Goal: Information Seeking & Learning: Check status

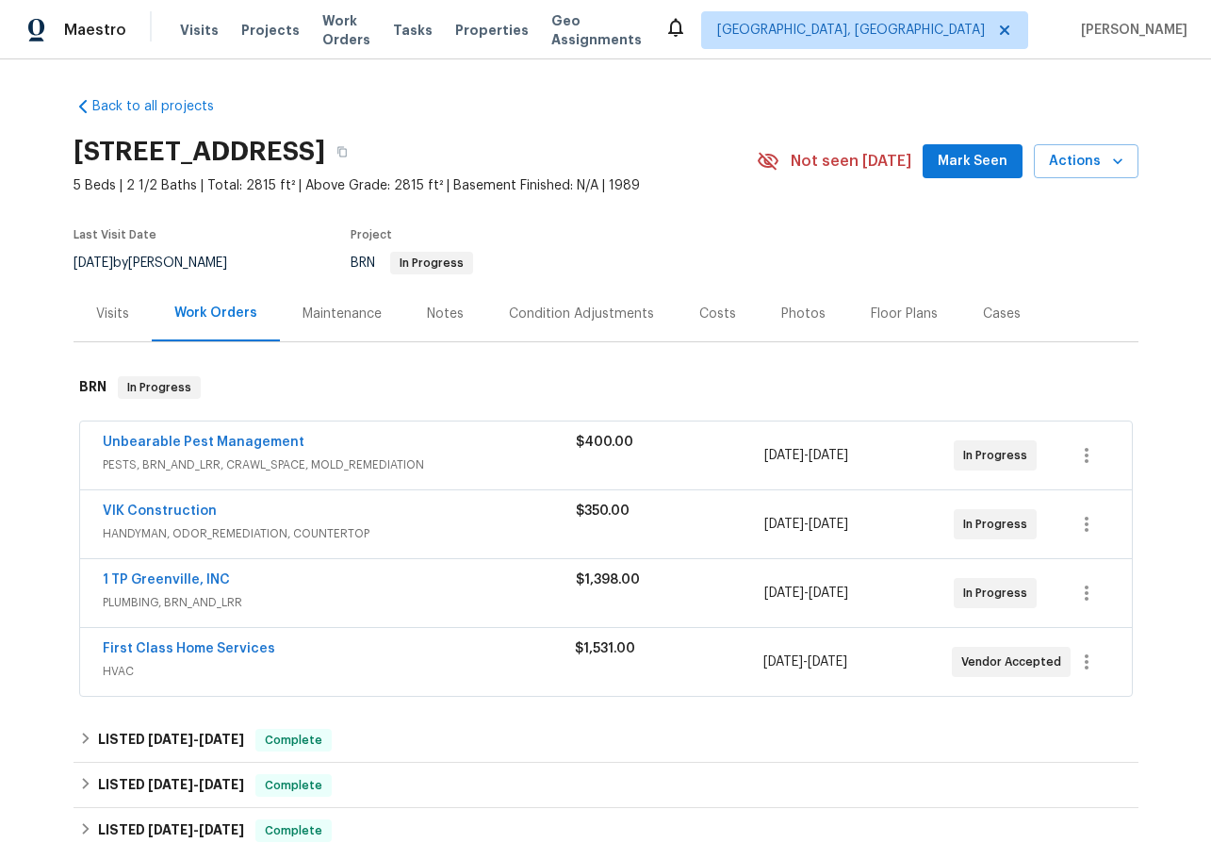
scroll to position [124, 0]
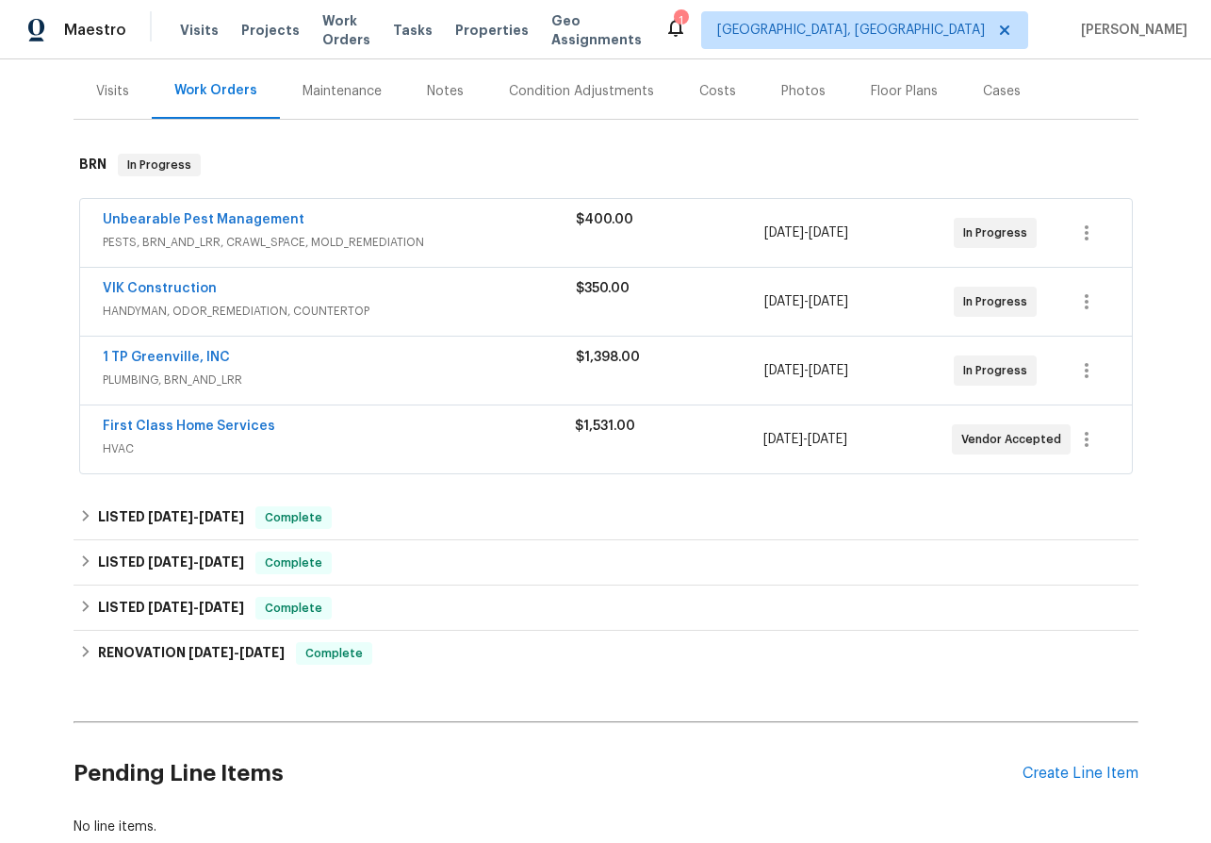
scroll to position [221, 0]
click at [173, 218] on link "Unbearable Pest Management" at bounding box center [204, 220] width 202 height 13
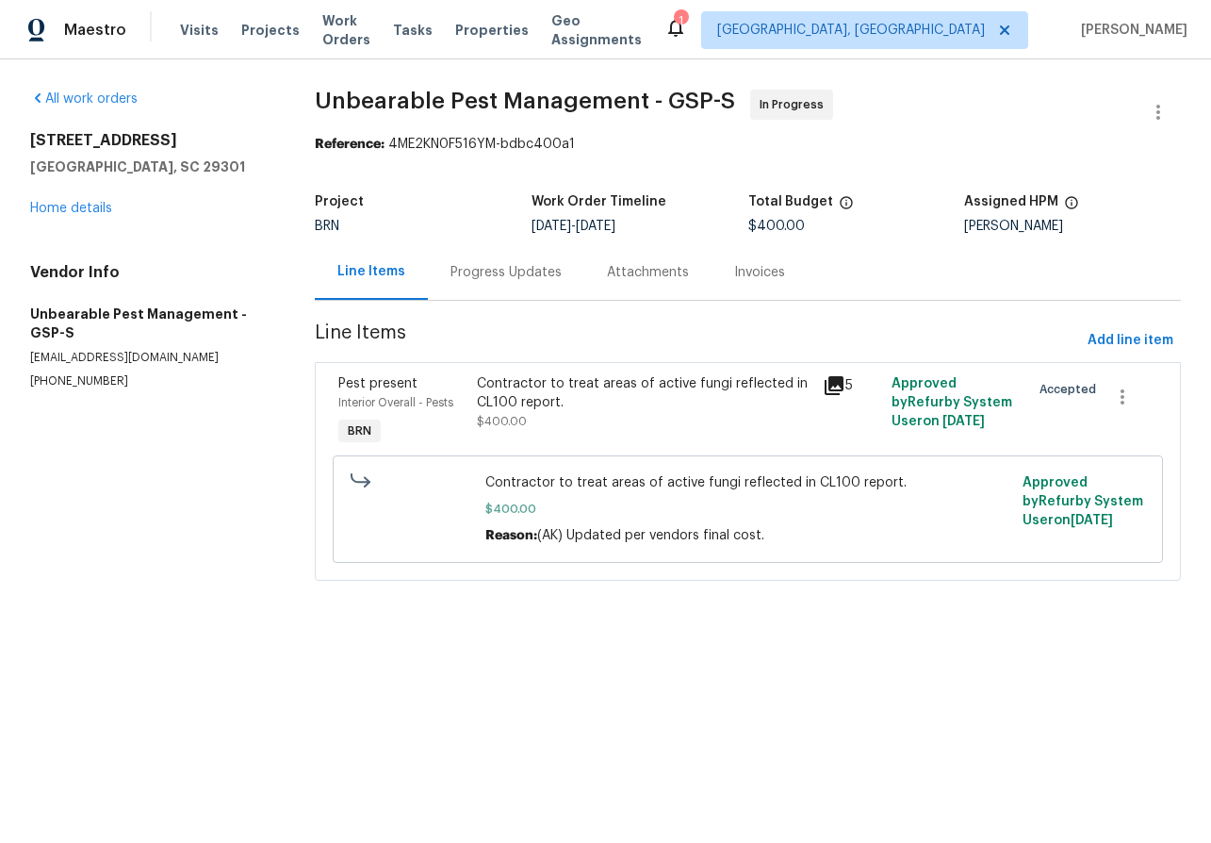
click at [476, 274] on div "Progress Updates" at bounding box center [506, 272] width 111 height 19
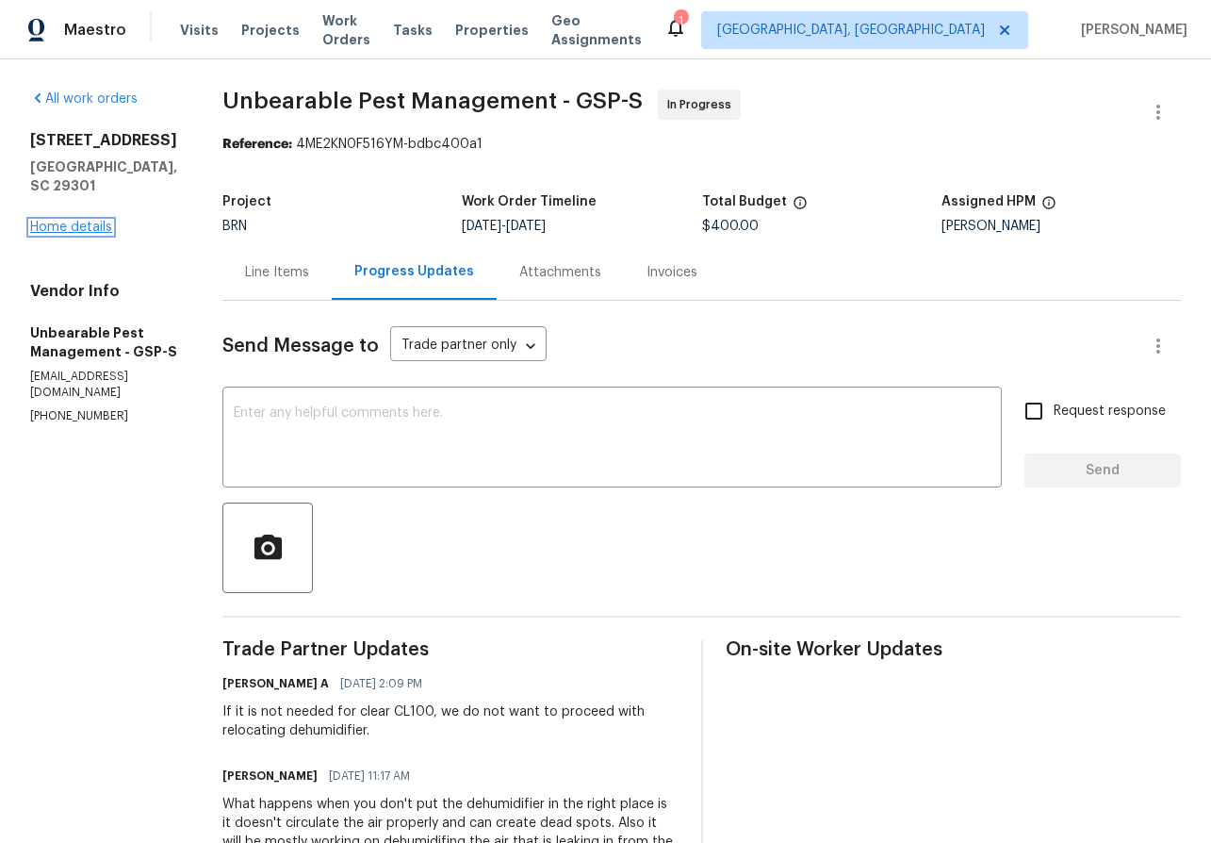
click at [79, 221] on link "Home details" at bounding box center [71, 227] width 82 height 13
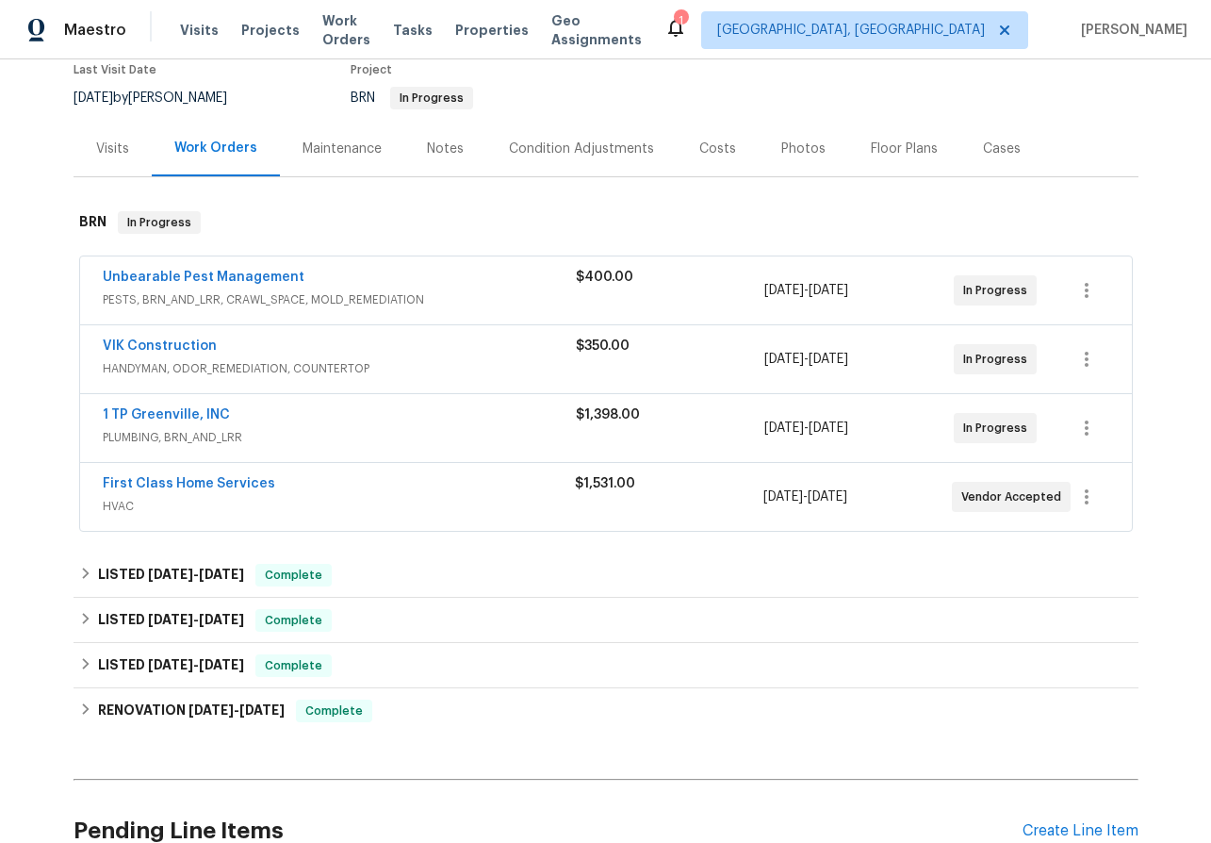
scroll to position [166, 0]
click at [155, 339] on link "VIK Construction" at bounding box center [160, 344] width 114 height 13
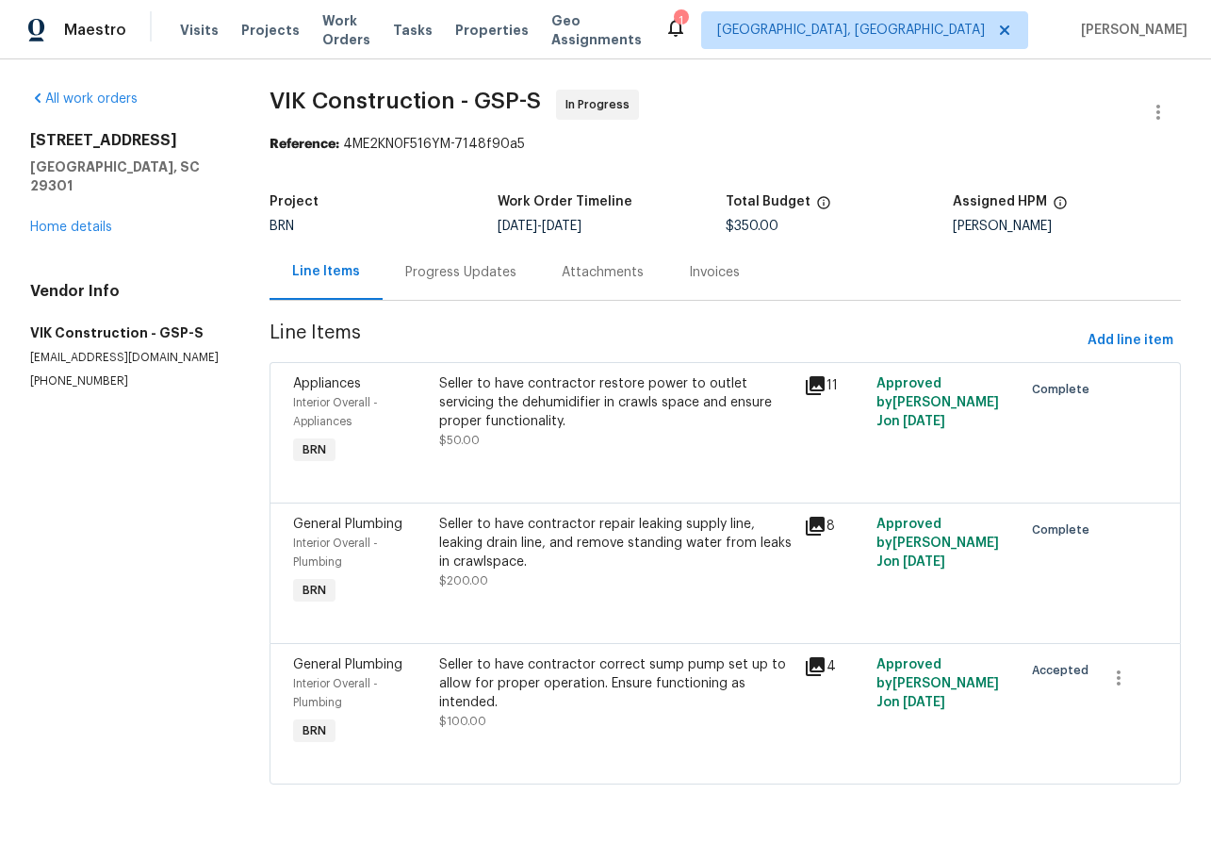
click at [453, 277] on div "Progress Updates" at bounding box center [460, 272] width 111 height 19
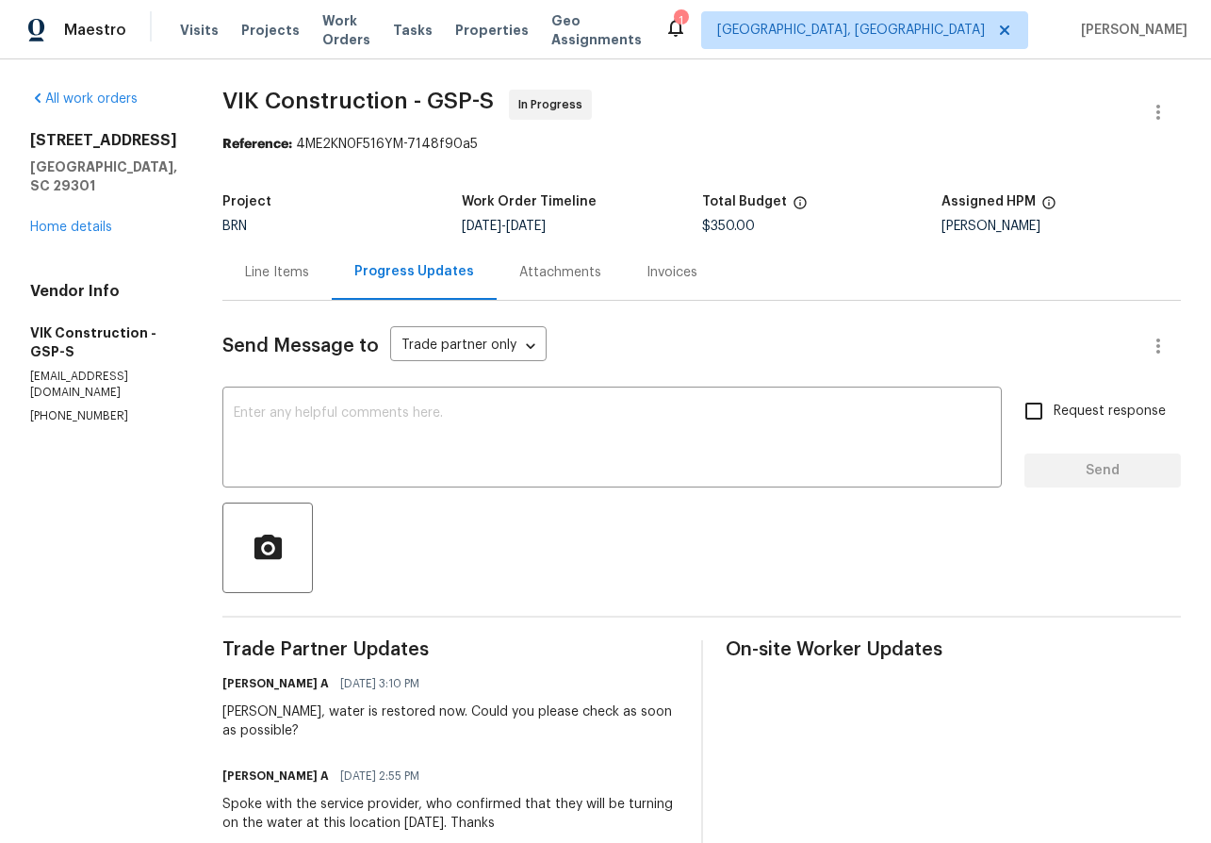
click at [67, 217] on div "[STREET_ADDRESS] Home details" at bounding box center [103, 184] width 147 height 106
click at [63, 221] on link "Home details" at bounding box center [71, 227] width 82 height 13
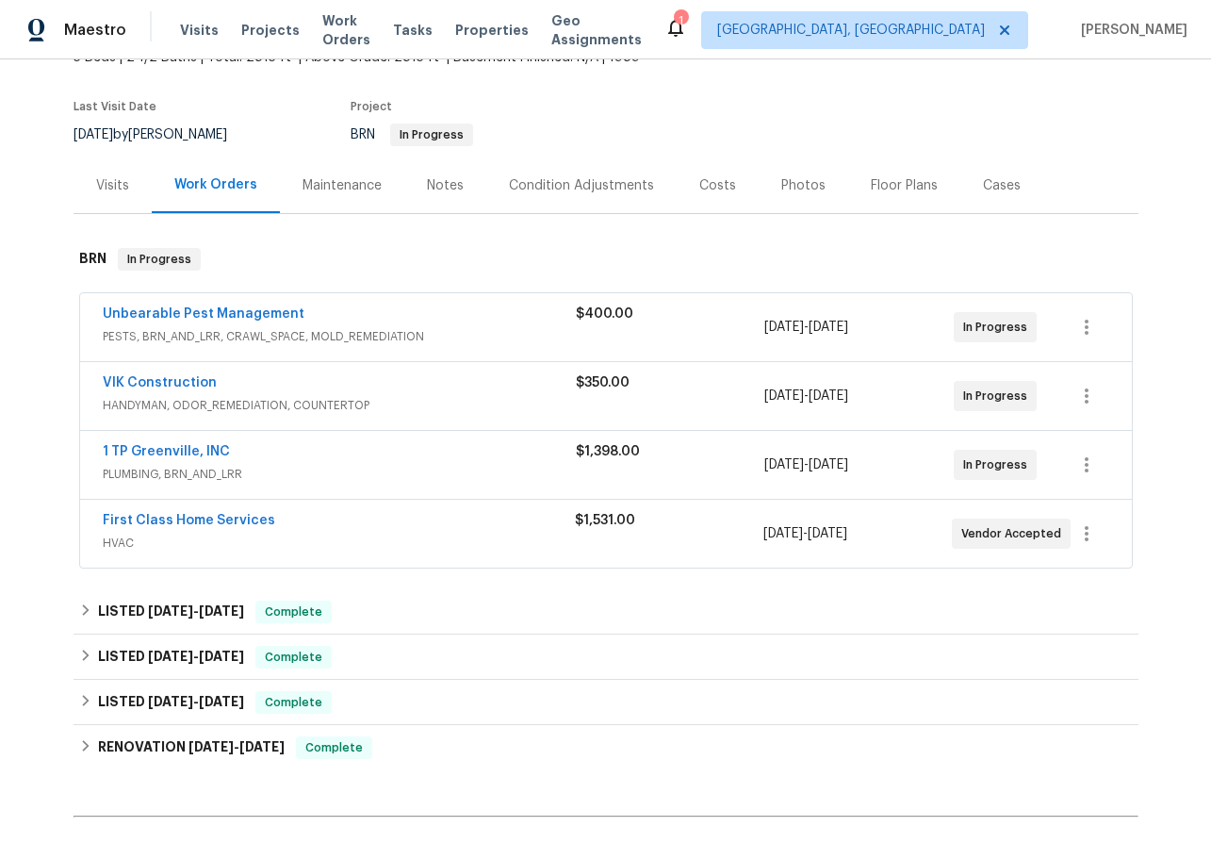
scroll to position [192, 0]
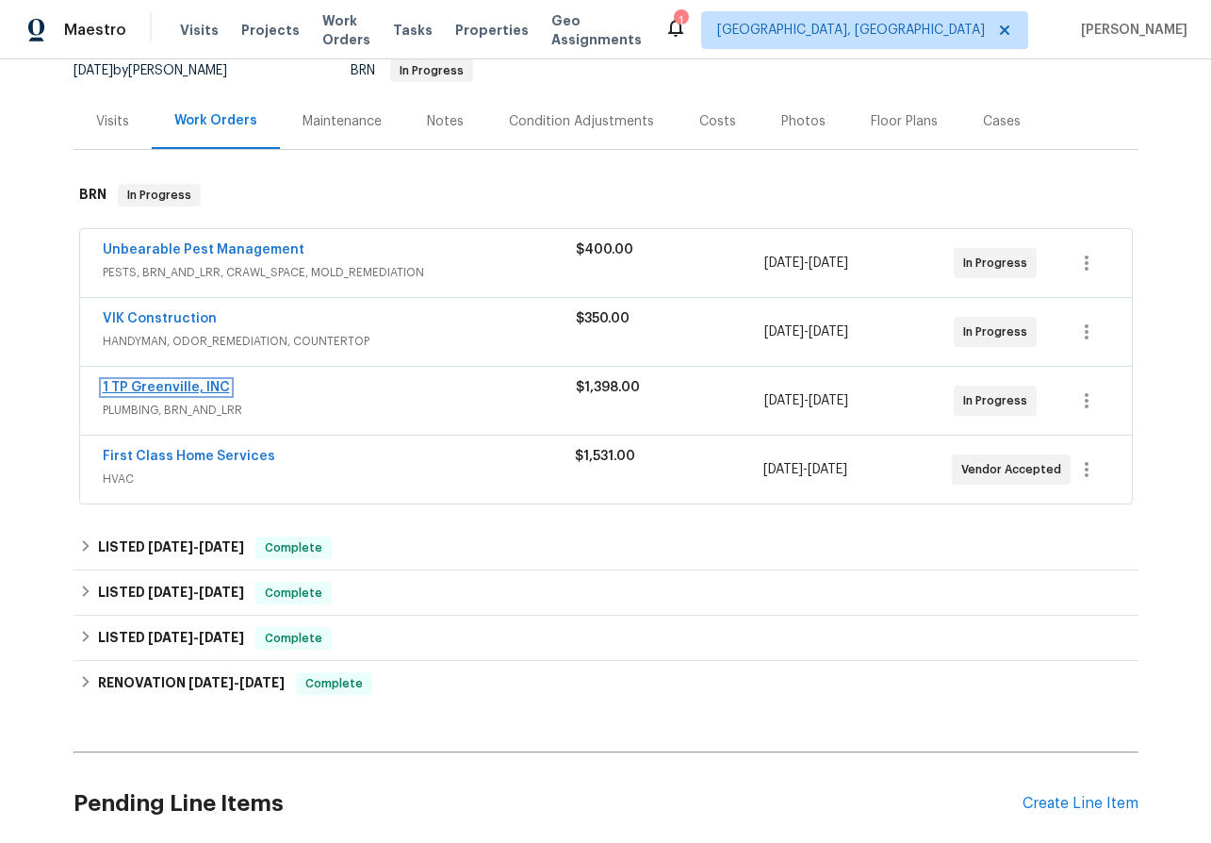
click at [156, 383] on link "1 TP Greenville, INC" at bounding box center [166, 387] width 127 height 13
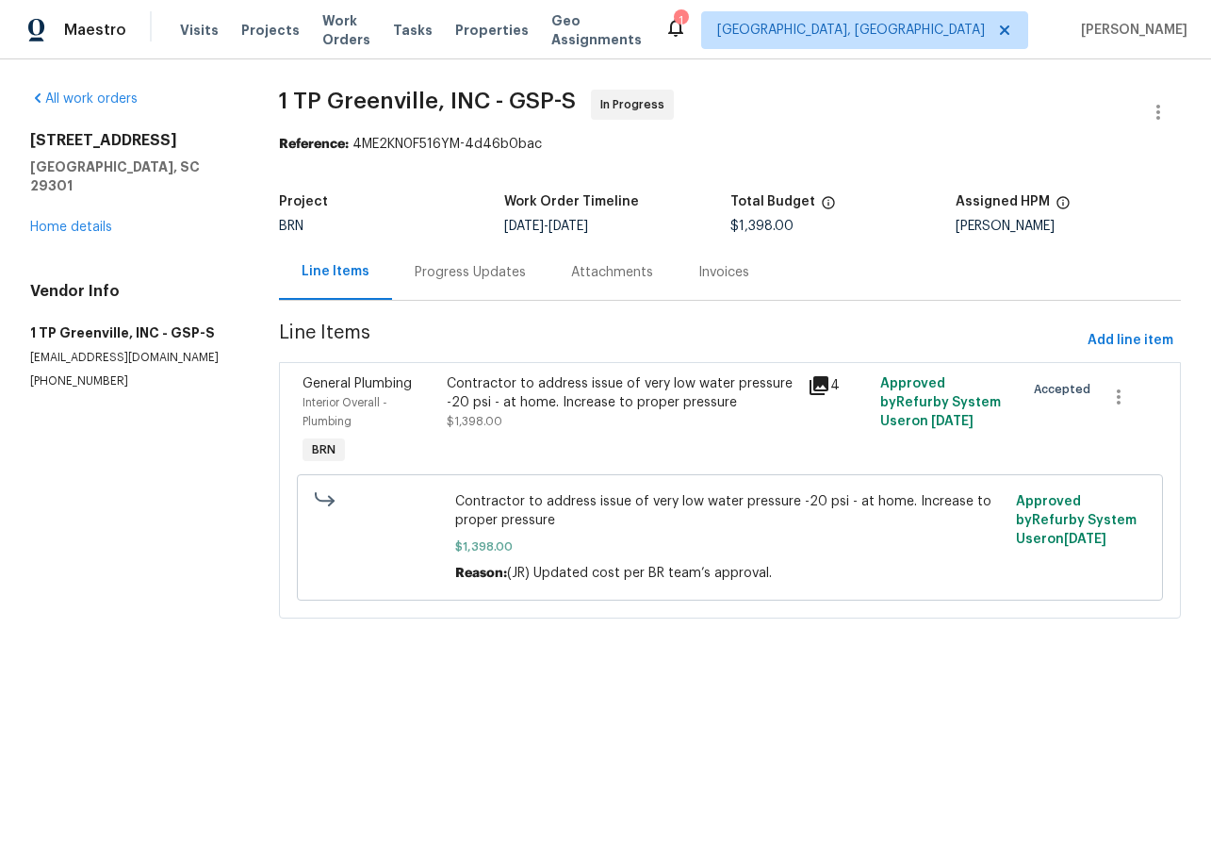
click at [477, 268] on div "Progress Updates" at bounding box center [470, 272] width 111 height 19
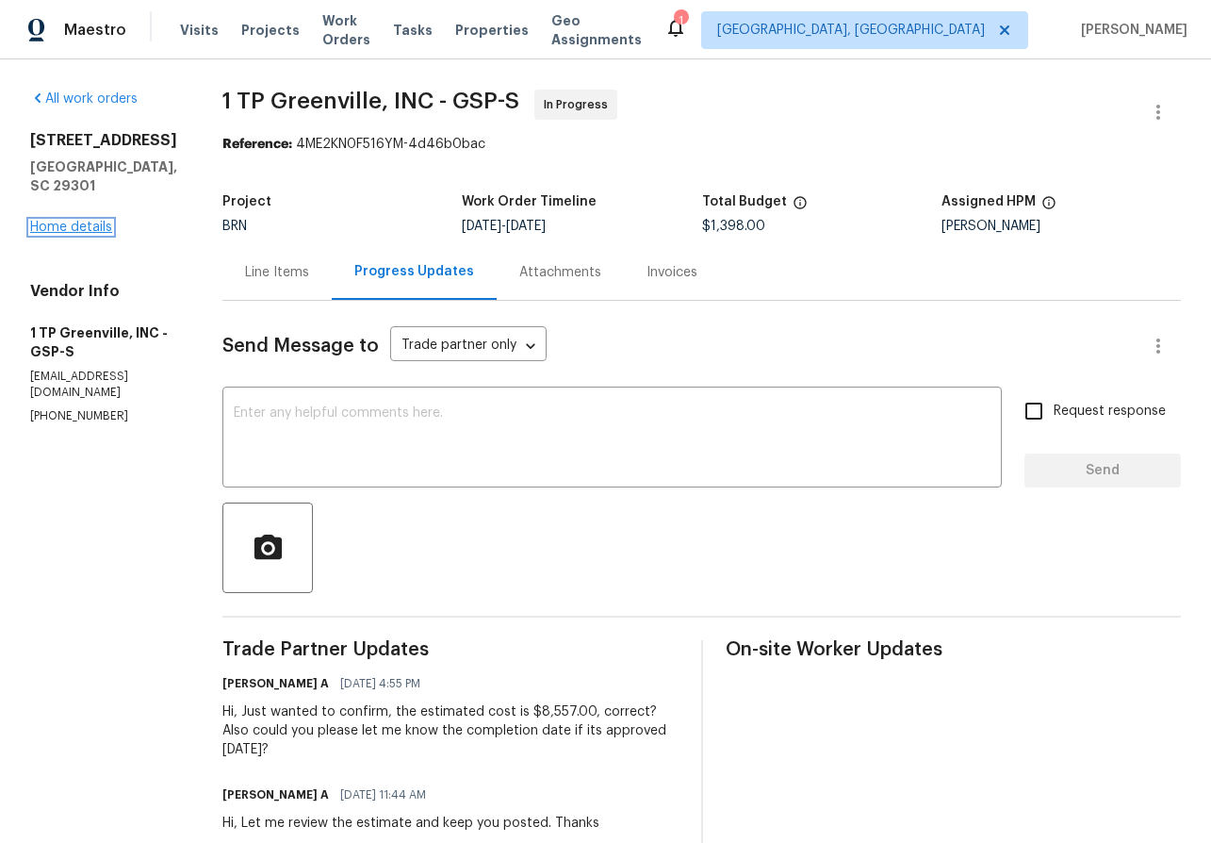
click at [85, 223] on link "Home details" at bounding box center [71, 227] width 82 height 13
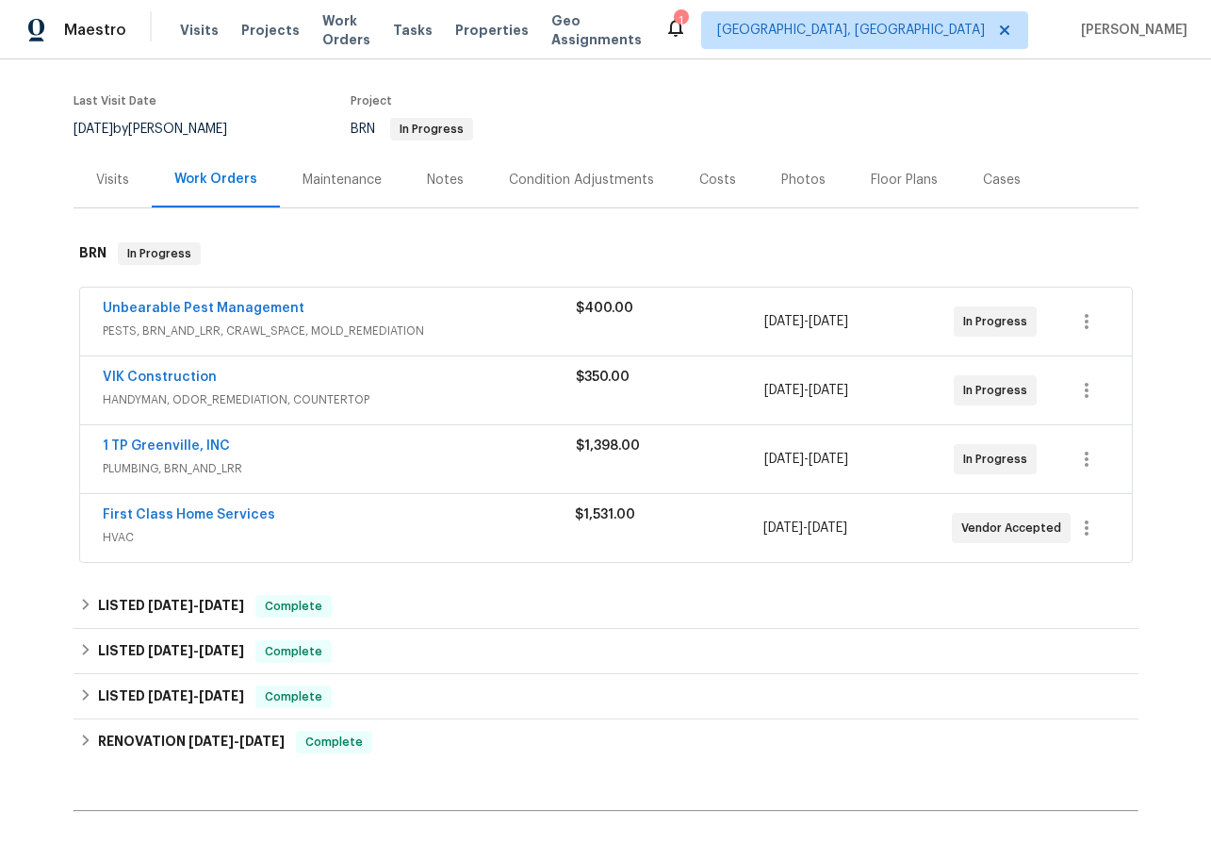
scroll to position [181, 0]
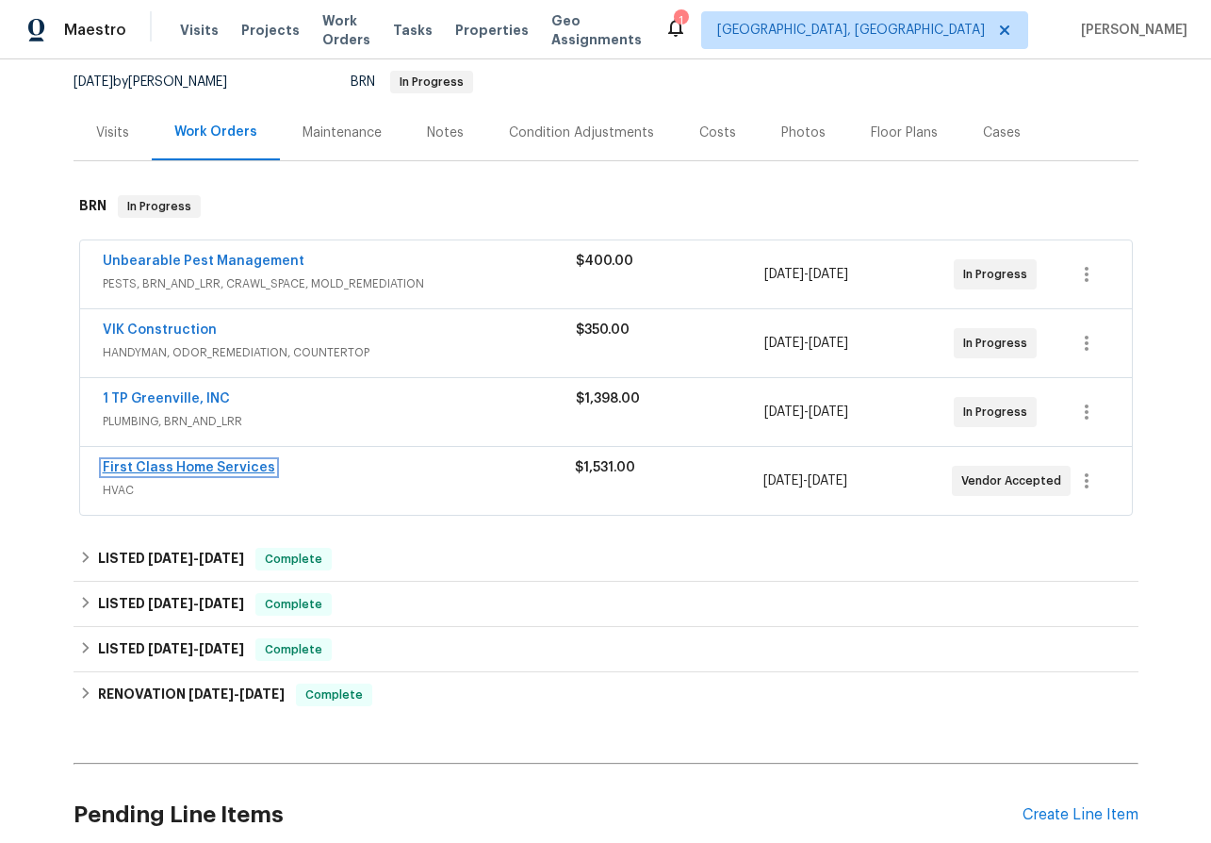
click at [156, 468] on link "First Class Home Services" at bounding box center [189, 467] width 172 height 13
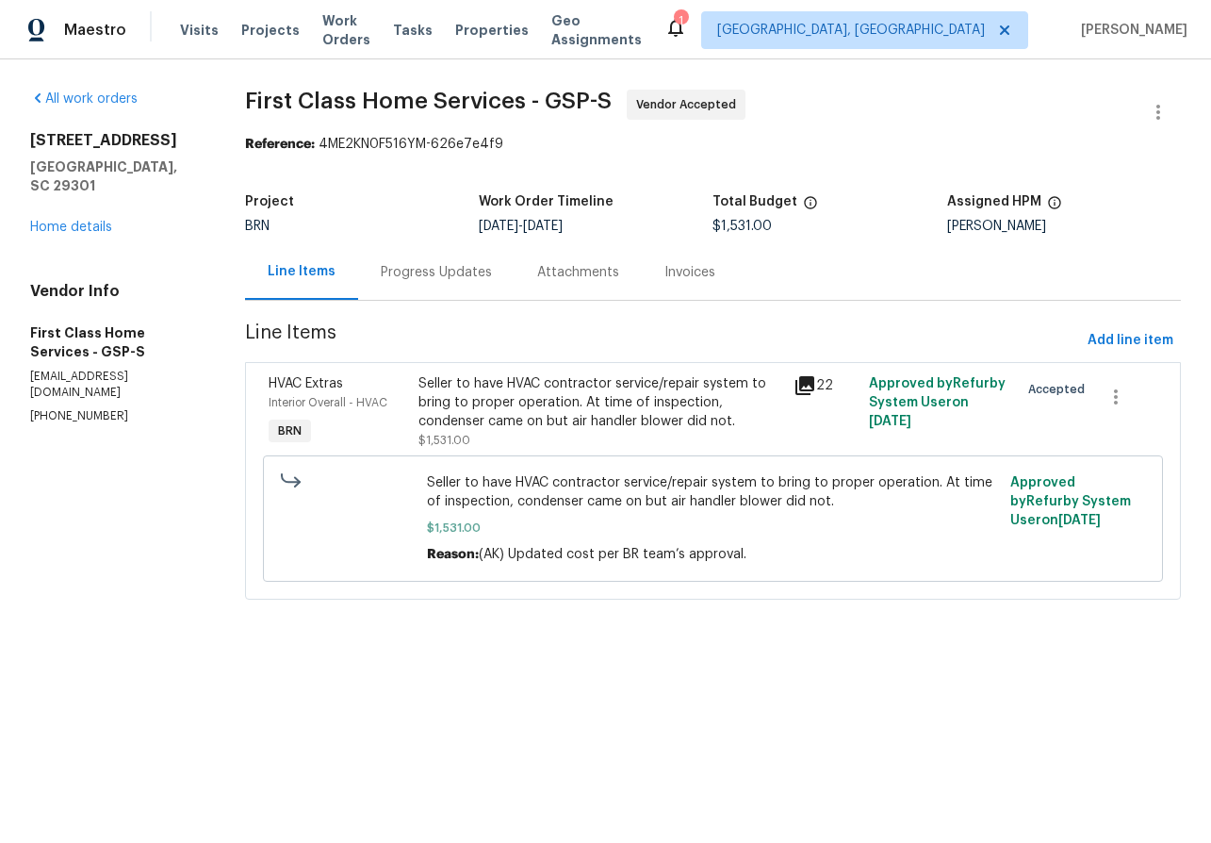
click at [412, 274] on div "Progress Updates" at bounding box center [436, 272] width 111 height 19
